Goal: Transaction & Acquisition: Purchase product/service

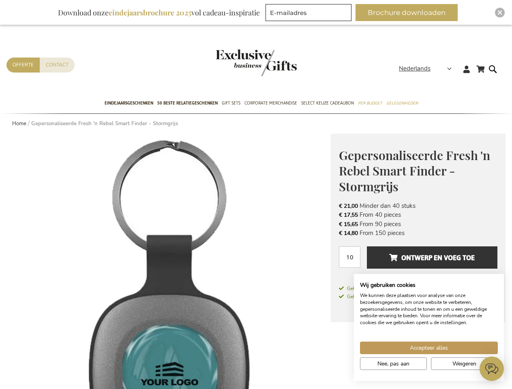
click at [427, 68] on span "Nederlands" at bounding box center [415, 68] width 32 height 9
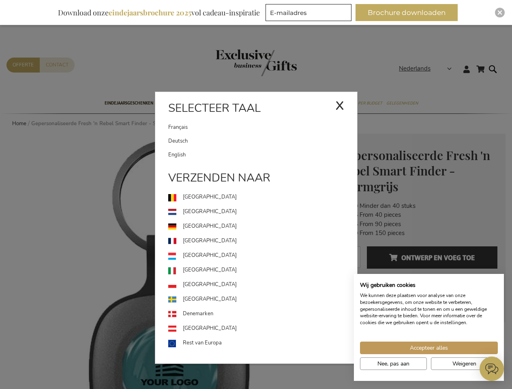
click at [168, 261] on link "[GEOGRAPHIC_DATA]" at bounding box center [262, 255] width 189 height 15
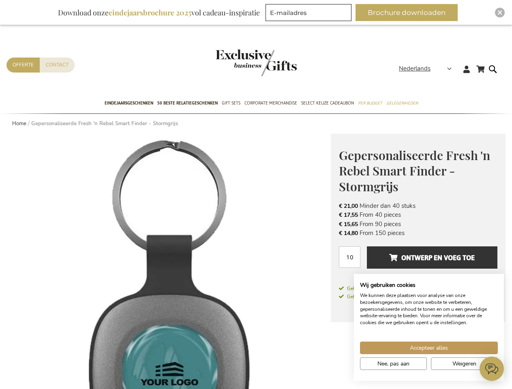
click at [418, 261] on span "Ontwerp en voeg toe" at bounding box center [431, 257] width 85 height 13
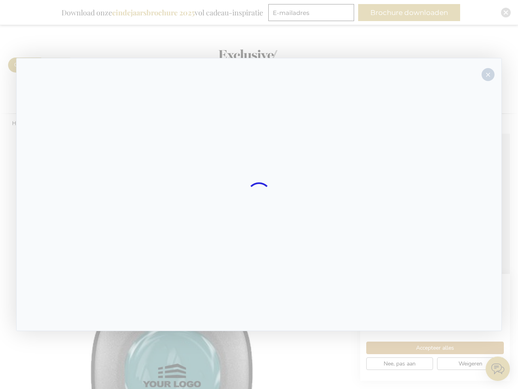
click at [432, 257] on div at bounding box center [259, 194] width 486 height 273
click at [409, 13] on div at bounding box center [259, 194] width 518 height 389
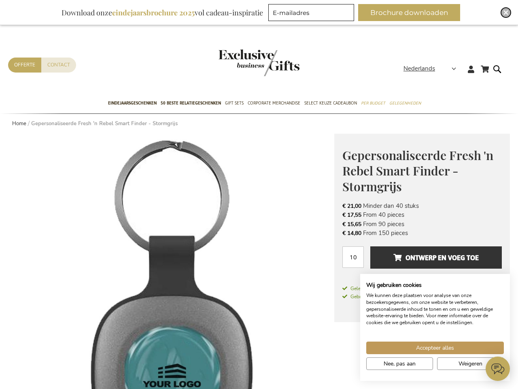
click at [504, 13] on img "Close" at bounding box center [506, 12] width 5 height 5
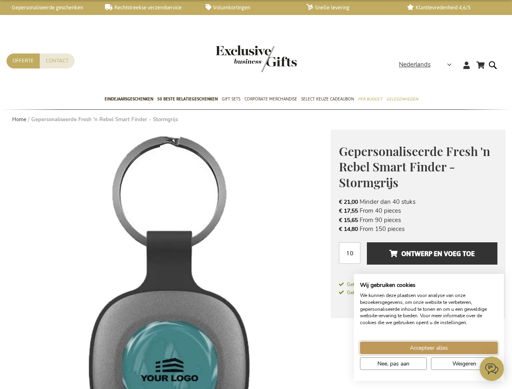
click at [428, 347] on span "Accepteer alles" at bounding box center [428, 347] width 38 height 9
